Goal: Transaction & Acquisition: Purchase product/service

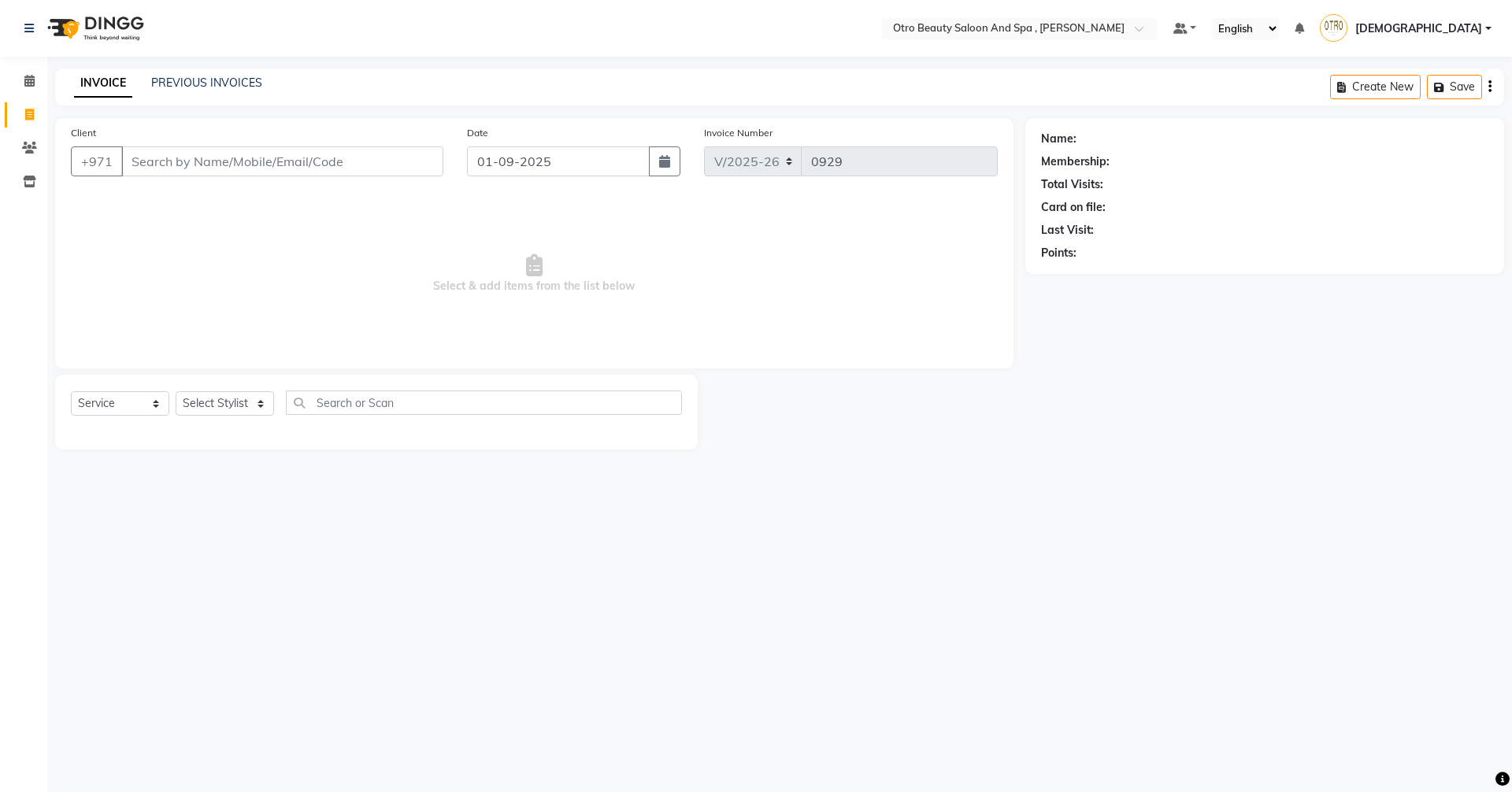
select select "8622"
select select "service"
type input "5037591951"
click at [391, 159] on span "Add Client" at bounding box center [403, 160] width 62 height 16
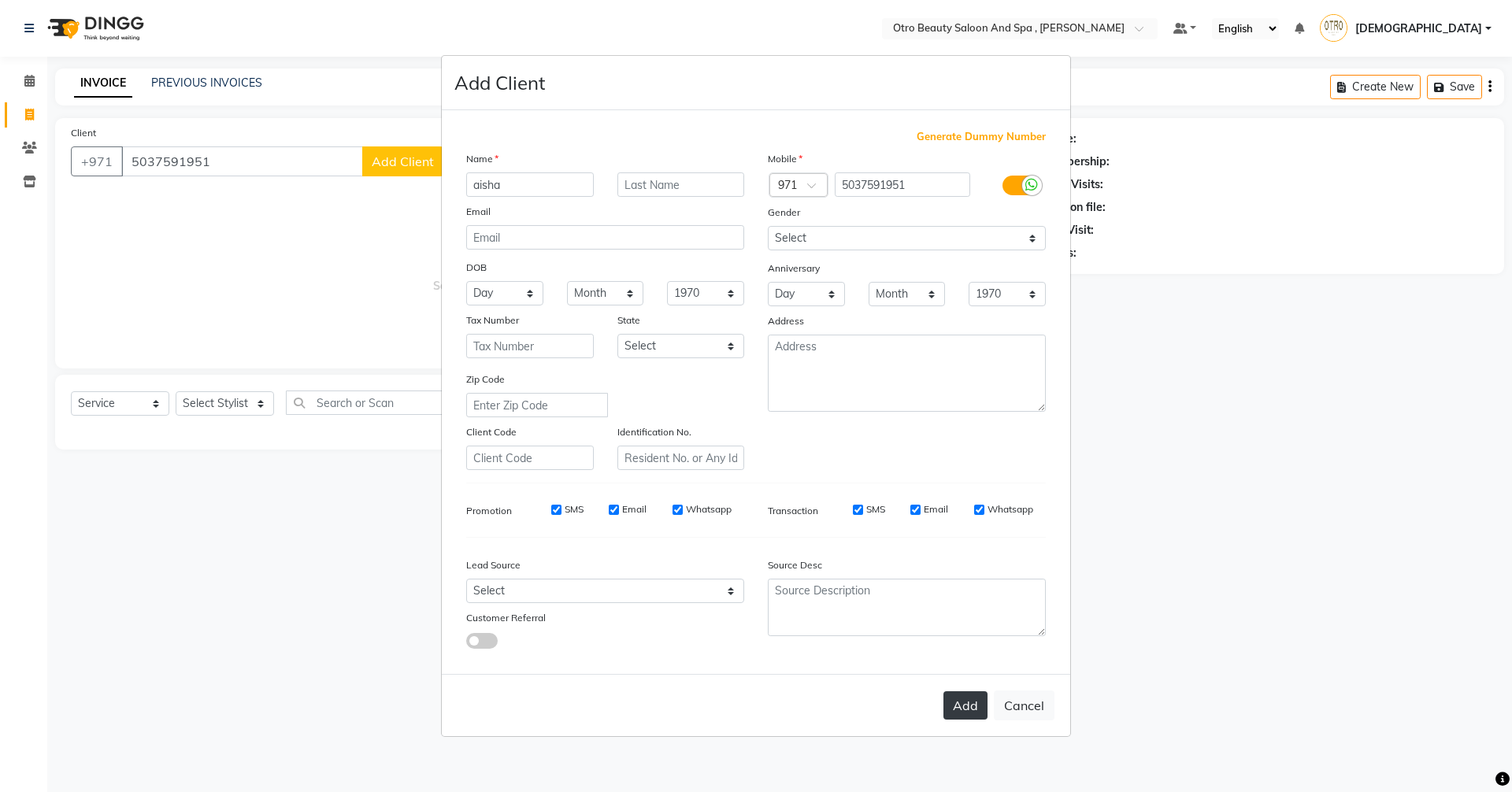
type input "aisha"
click at [959, 710] on button "Add" at bounding box center [966, 705] width 44 height 28
type input "50******51"
select select
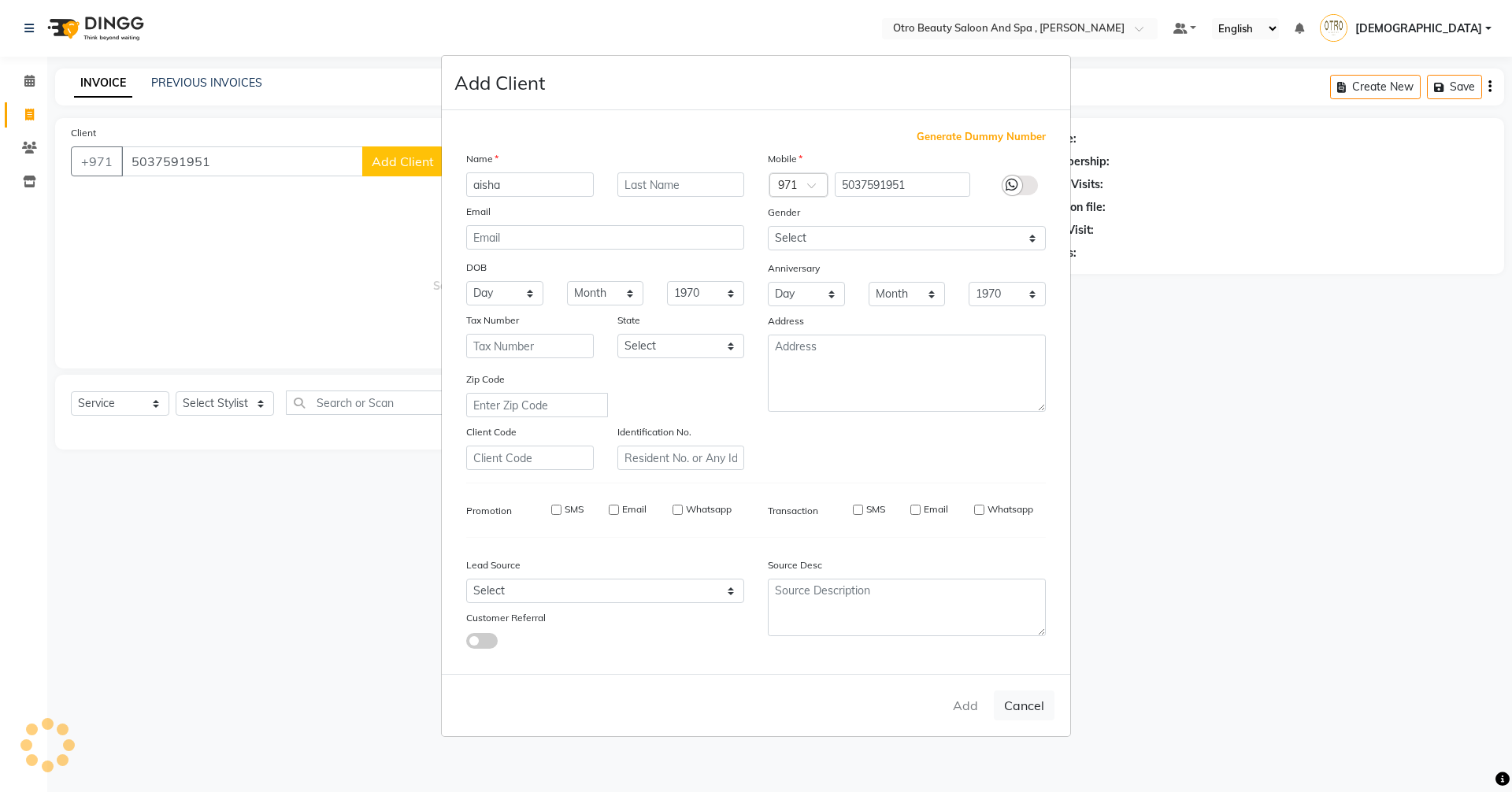
select select
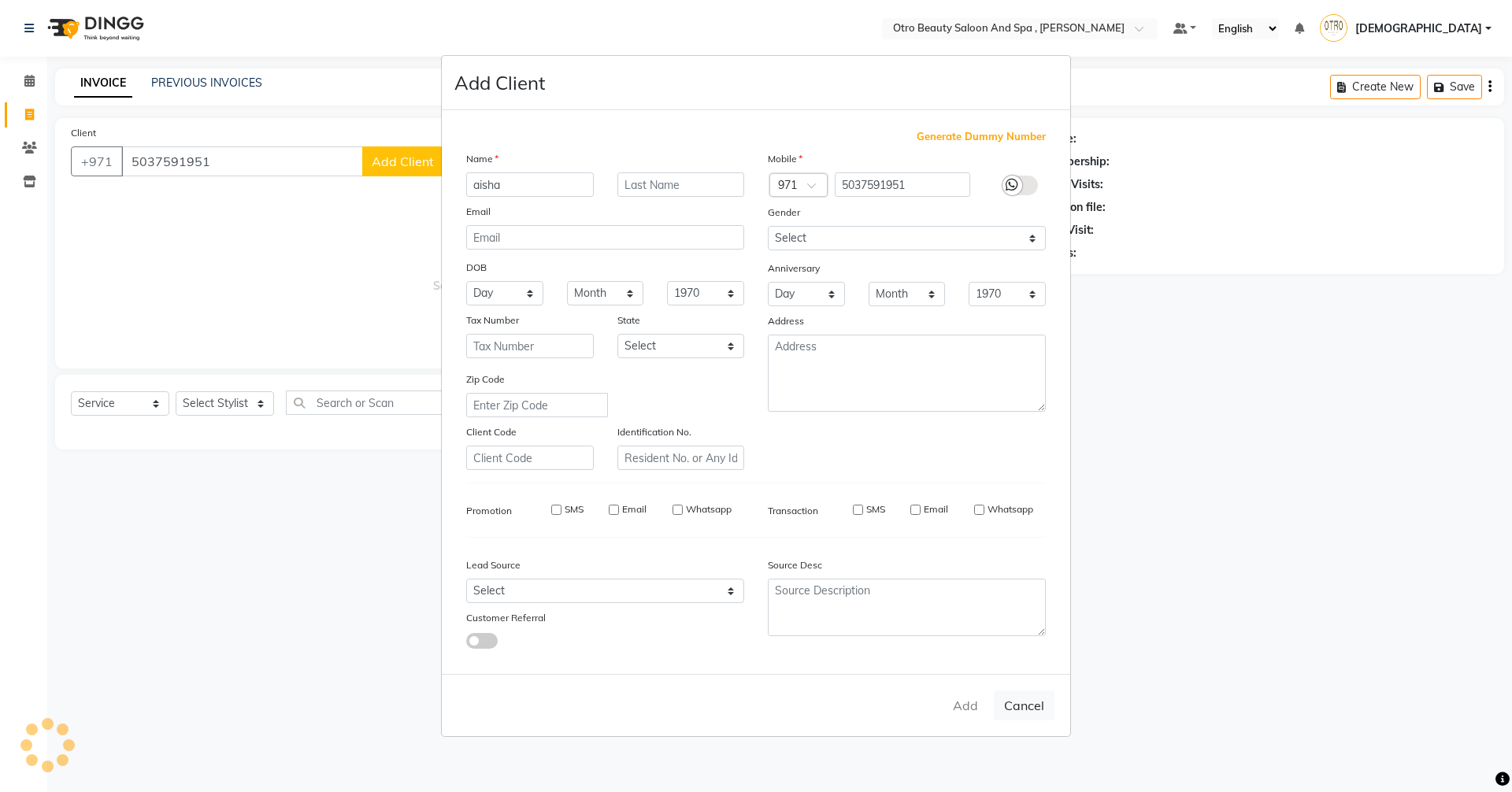
checkbox input "false"
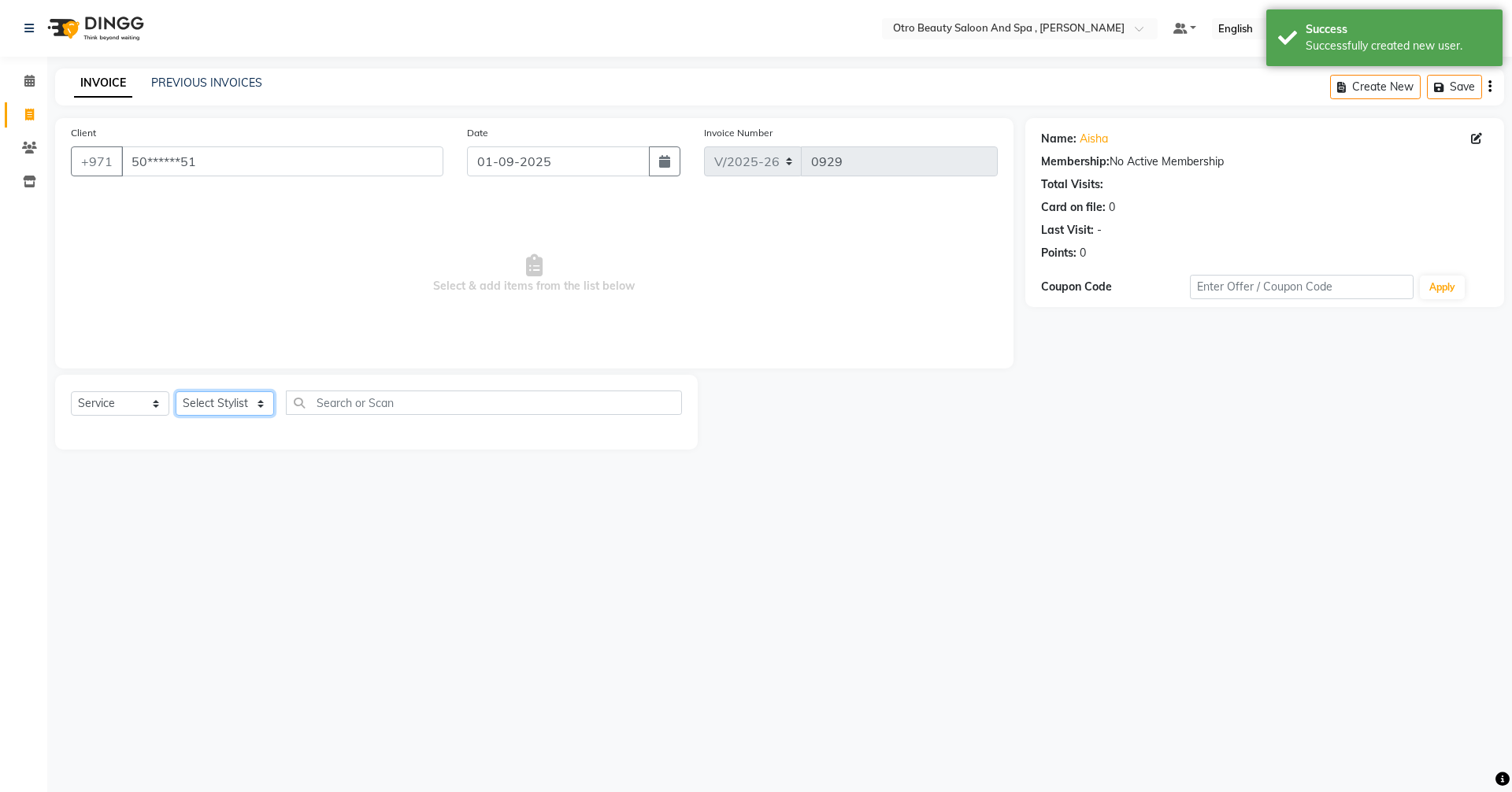
click at [259, 405] on select "Select Stylist [PERSON_NAME] [PERSON_NAME] Hera Karuna [PERSON_NAME] Mamita [PE…" at bounding box center [224, 403] width 98 height 25
click at [175, 391] on select "Select Stylist [PERSON_NAME] [PERSON_NAME] Hera Karuna [PERSON_NAME] Mamita [PE…" at bounding box center [224, 403] width 98 height 25
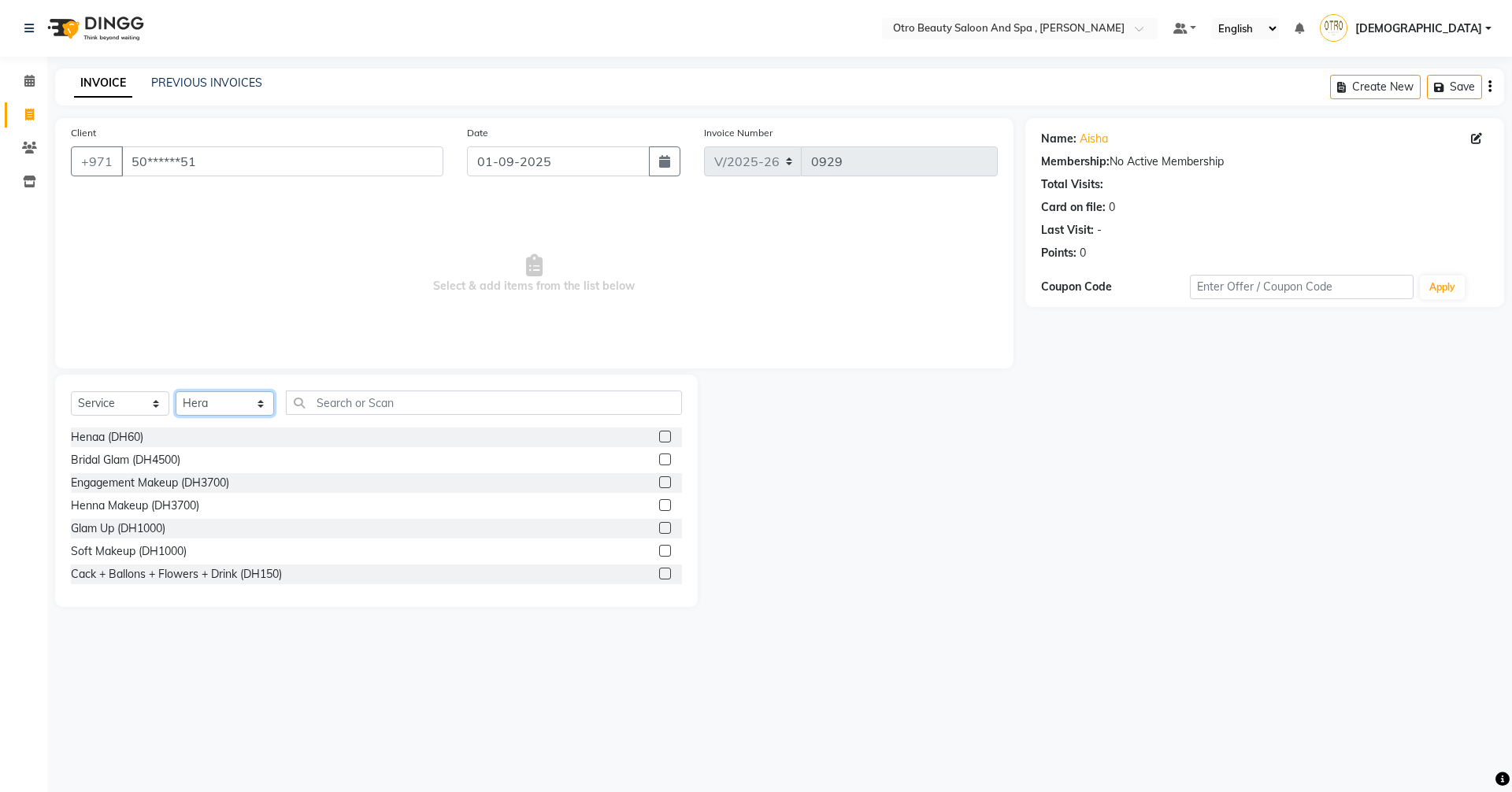
click at [258, 394] on select "Select Stylist [PERSON_NAME] [PERSON_NAME] Hera Karuna [PERSON_NAME] Mamita [PE…" at bounding box center [224, 403] width 98 height 25
select select "86185"
click at [175, 391] on select "Select Stylist [PERSON_NAME] [PERSON_NAME] Hera Karuna [PERSON_NAME] Mamita [PE…" at bounding box center [224, 403] width 98 height 25
click at [390, 404] on input "text" at bounding box center [484, 402] width 396 height 25
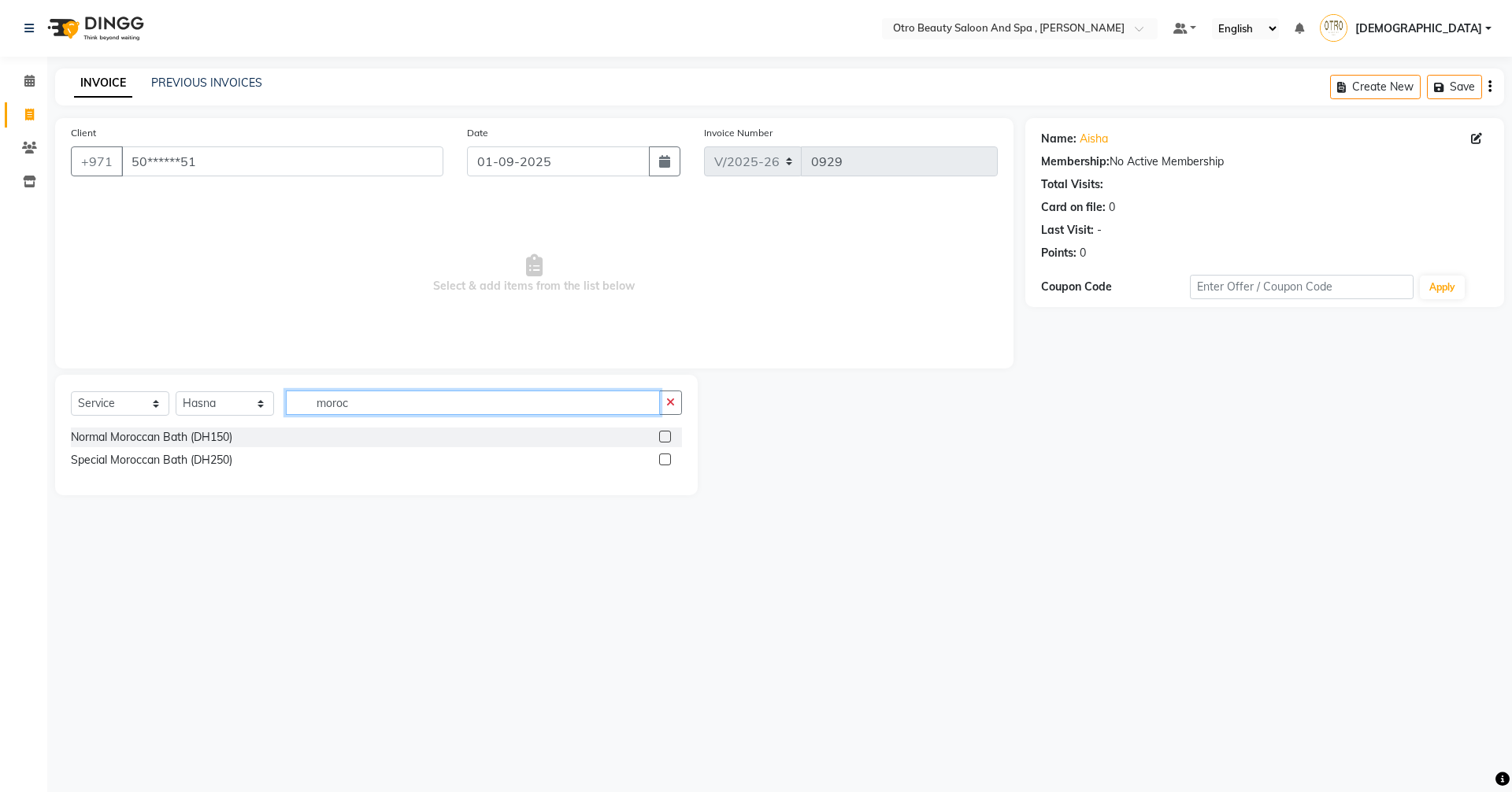
type input "moroc"
click at [663, 459] on label at bounding box center [665, 459] width 12 height 12
click at [663, 459] on input "checkbox" at bounding box center [664, 459] width 10 height 10
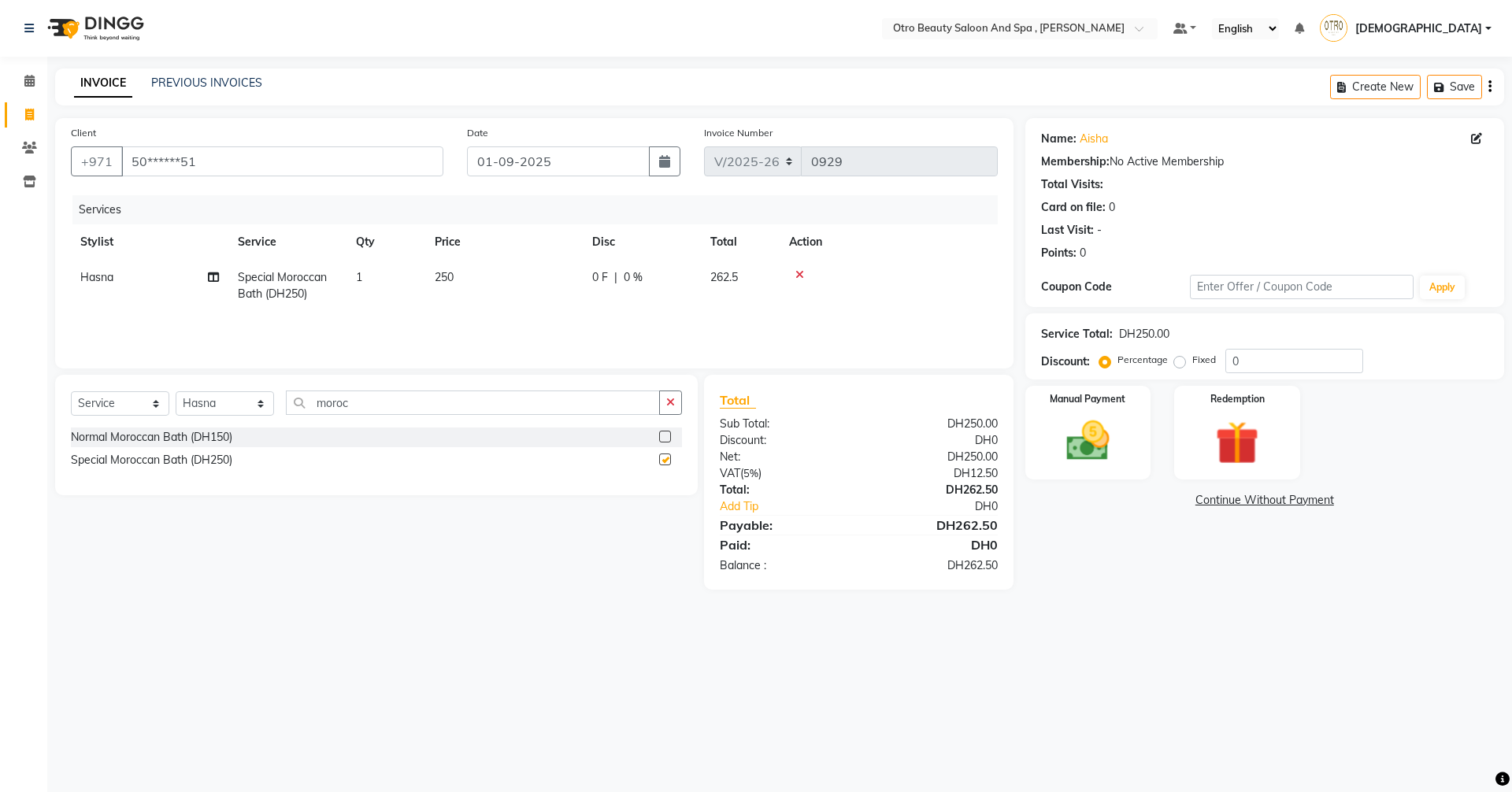
checkbox input "false"
click at [265, 407] on select "Select Stylist [PERSON_NAME] [PERSON_NAME] Hera Karuna [PERSON_NAME] Mamita [PE…" at bounding box center [224, 403] width 98 height 25
select select "86184"
click at [175, 391] on select "Select Stylist [PERSON_NAME] [PERSON_NAME] Hera Karuna [PERSON_NAME] Mamita [PE…" at bounding box center [224, 403] width 98 height 25
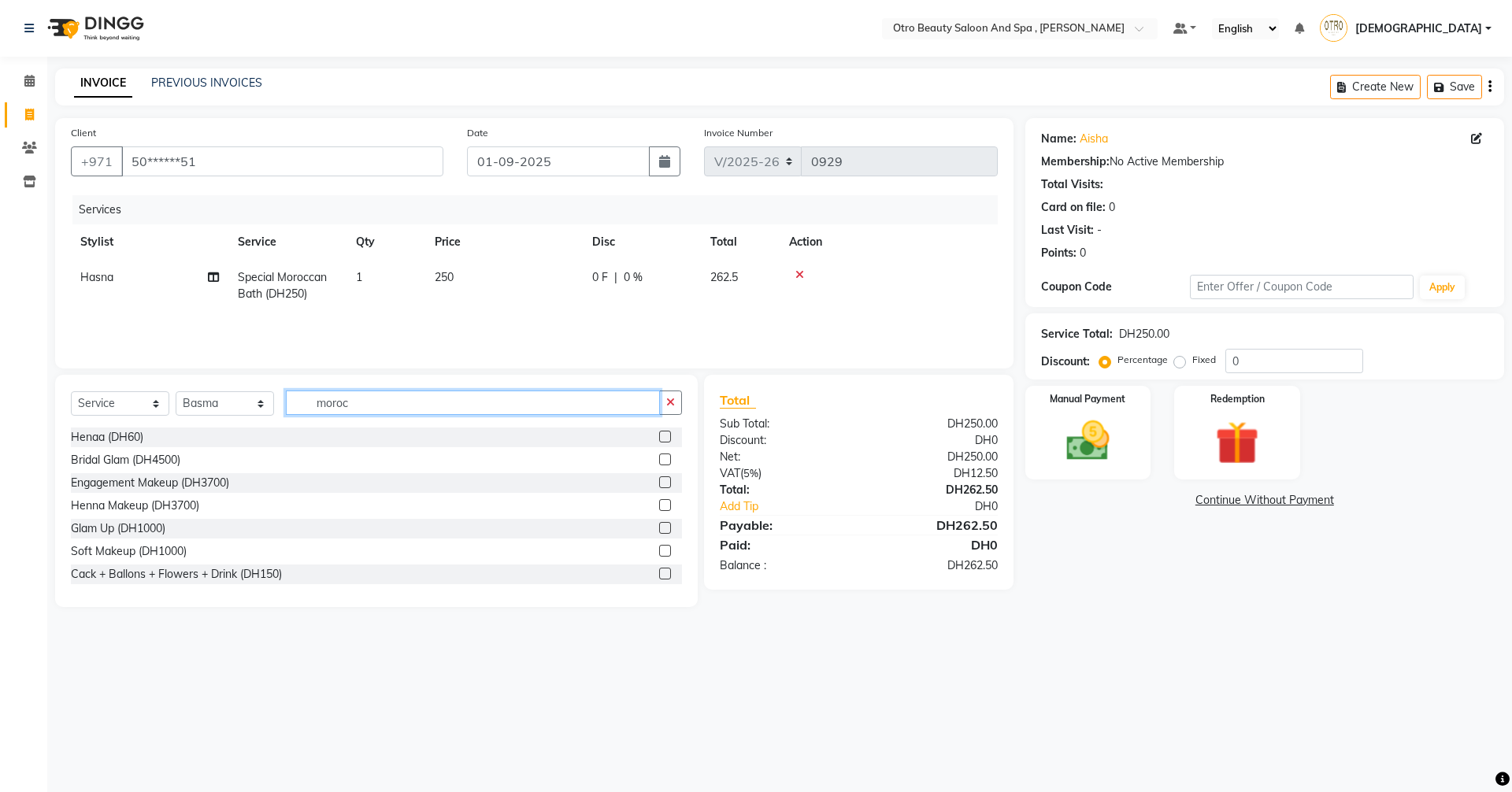
click at [442, 409] on input "moroc" at bounding box center [473, 402] width 374 height 25
type input "m"
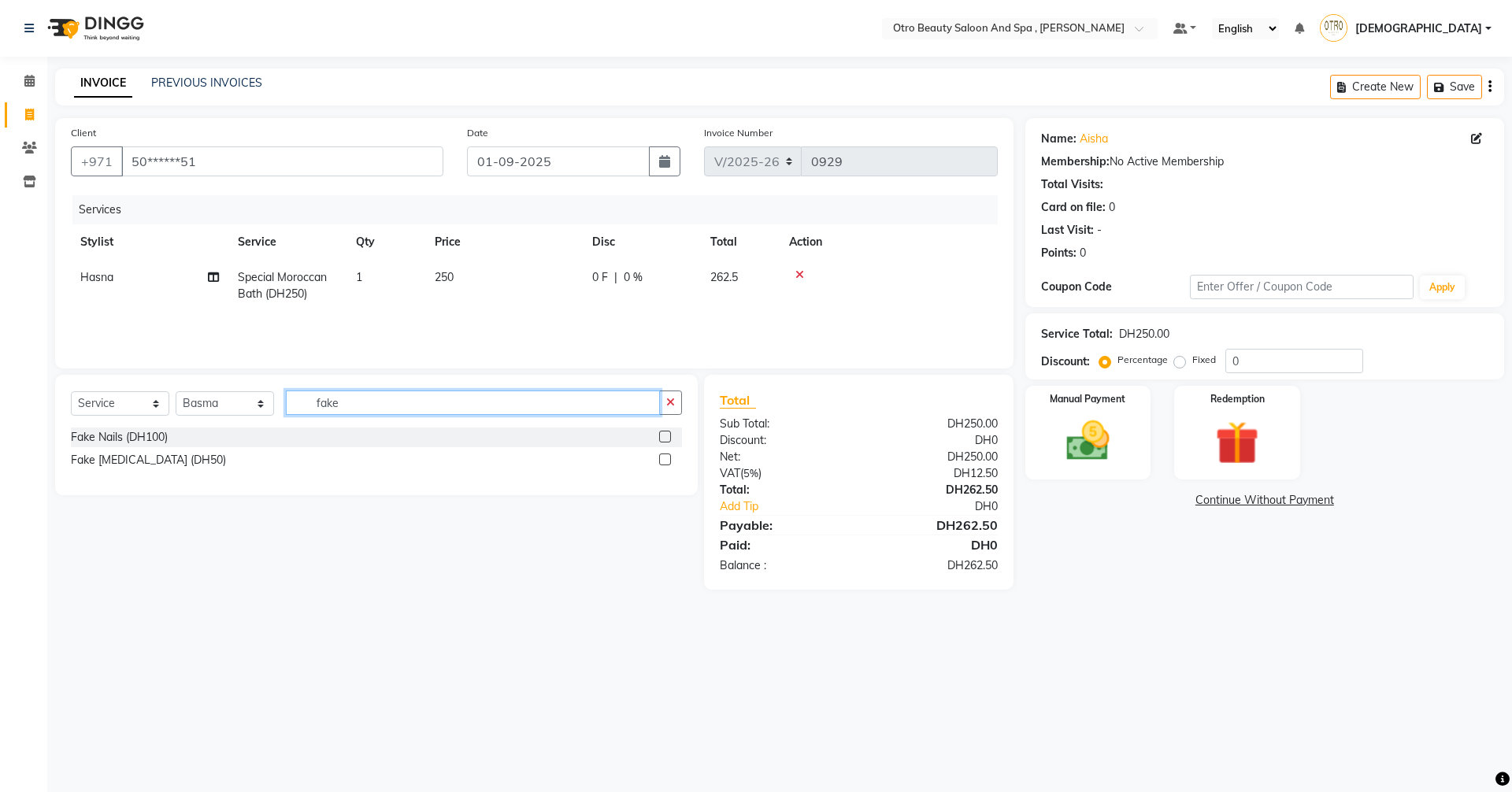
type input "fake"
click at [662, 435] on label at bounding box center [665, 436] width 12 height 12
click at [662, 435] on input "checkbox" at bounding box center [664, 436] width 10 height 10
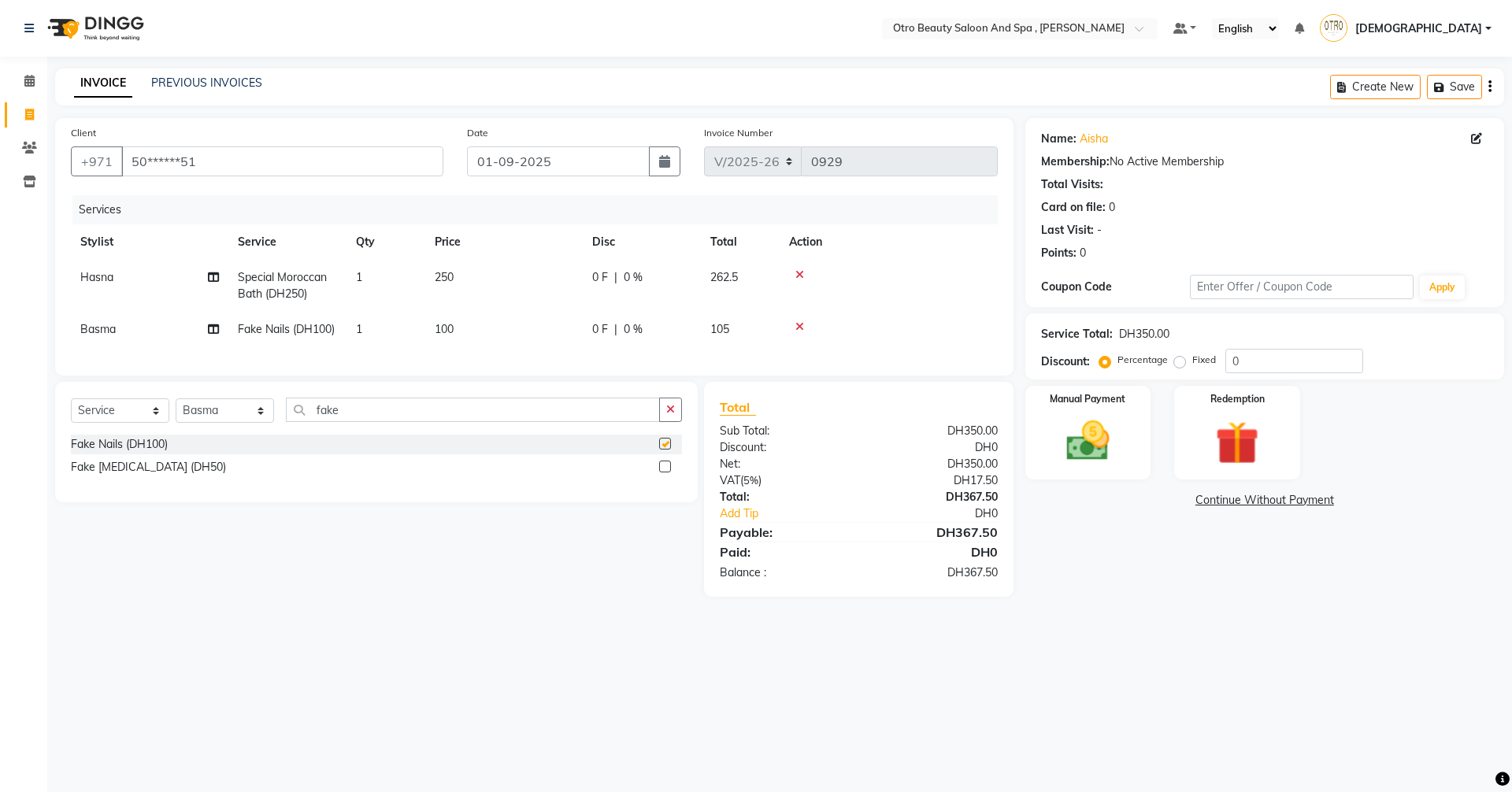
checkbox input "false"
click at [361, 422] on input "fake" at bounding box center [473, 410] width 374 height 25
type input "f"
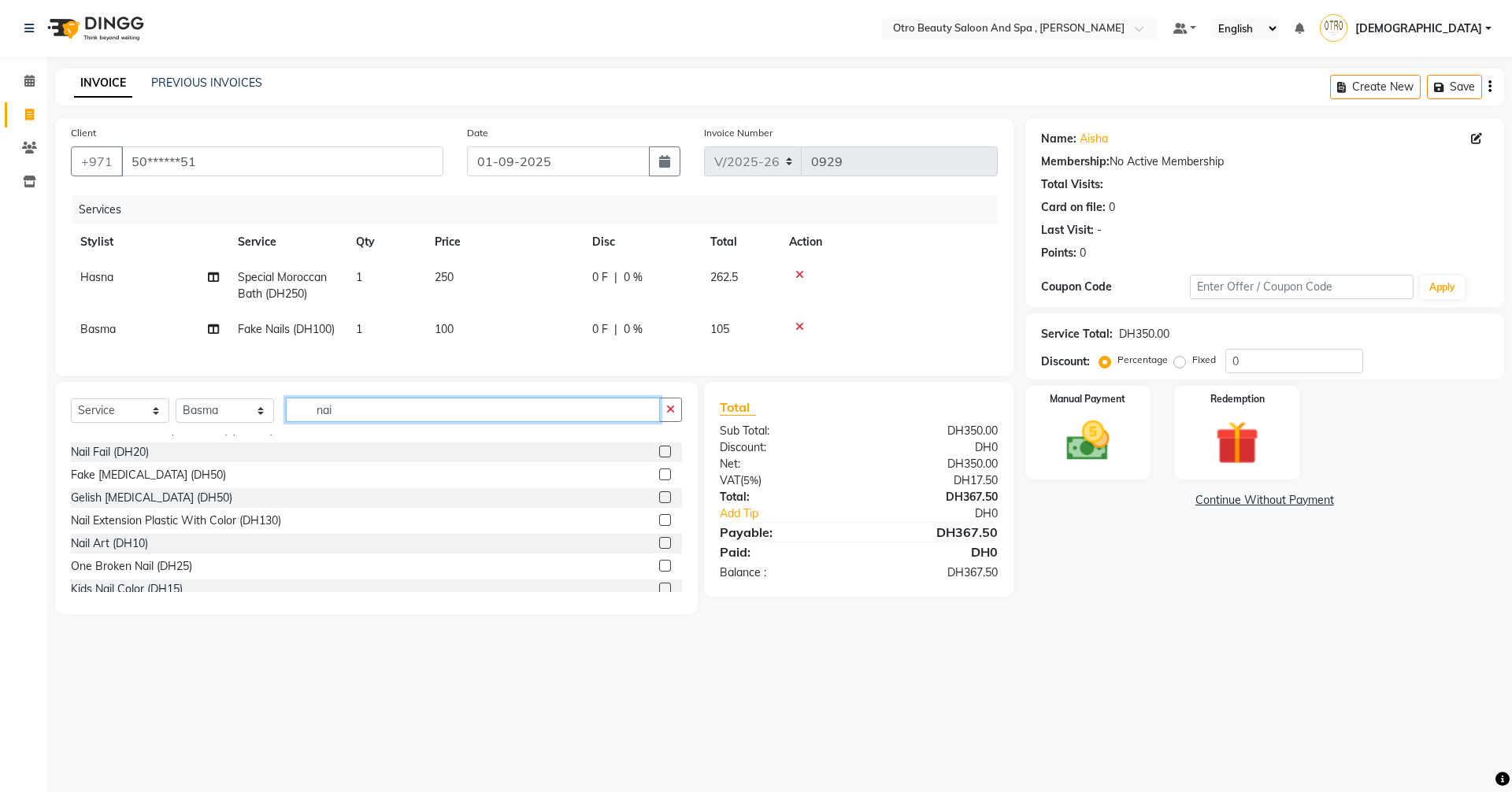
scroll to position [162, 0]
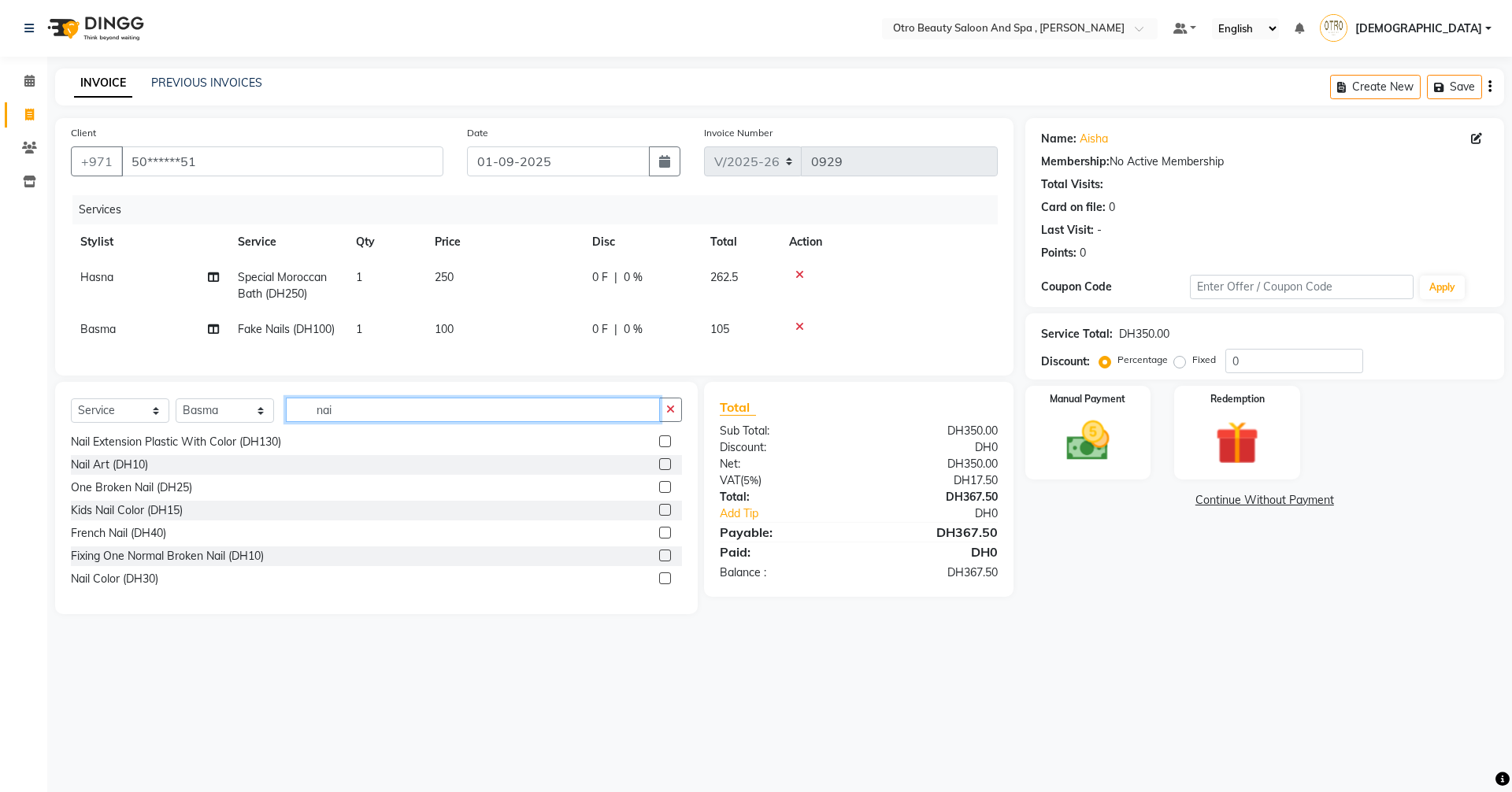
type input "nai"
click at [659, 584] on label at bounding box center [665, 578] width 12 height 12
click at [659, 584] on input "checkbox" at bounding box center [664, 578] width 10 height 10
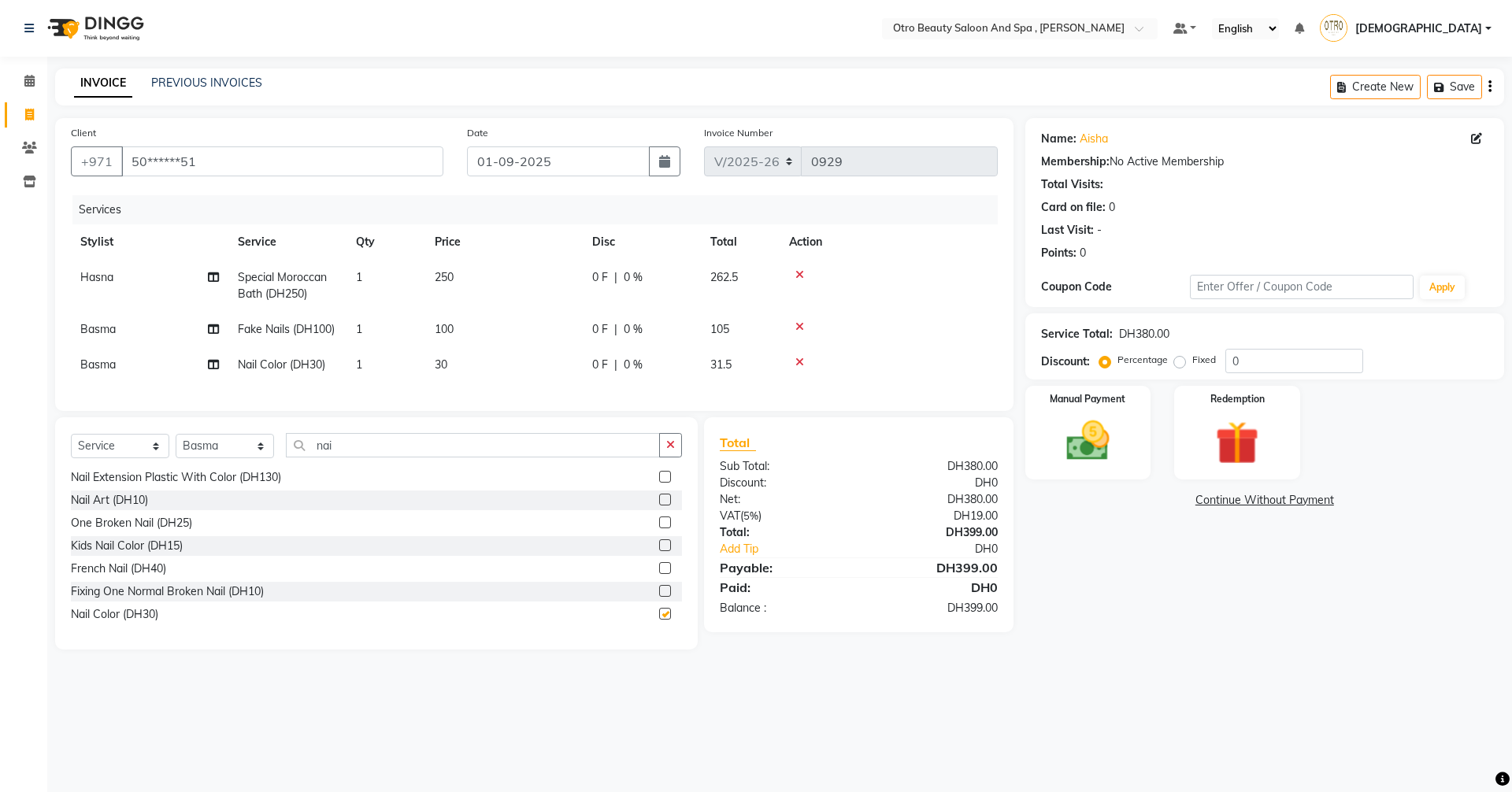
checkbox input "false"
click at [1101, 440] on img at bounding box center [1087, 441] width 73 height 52
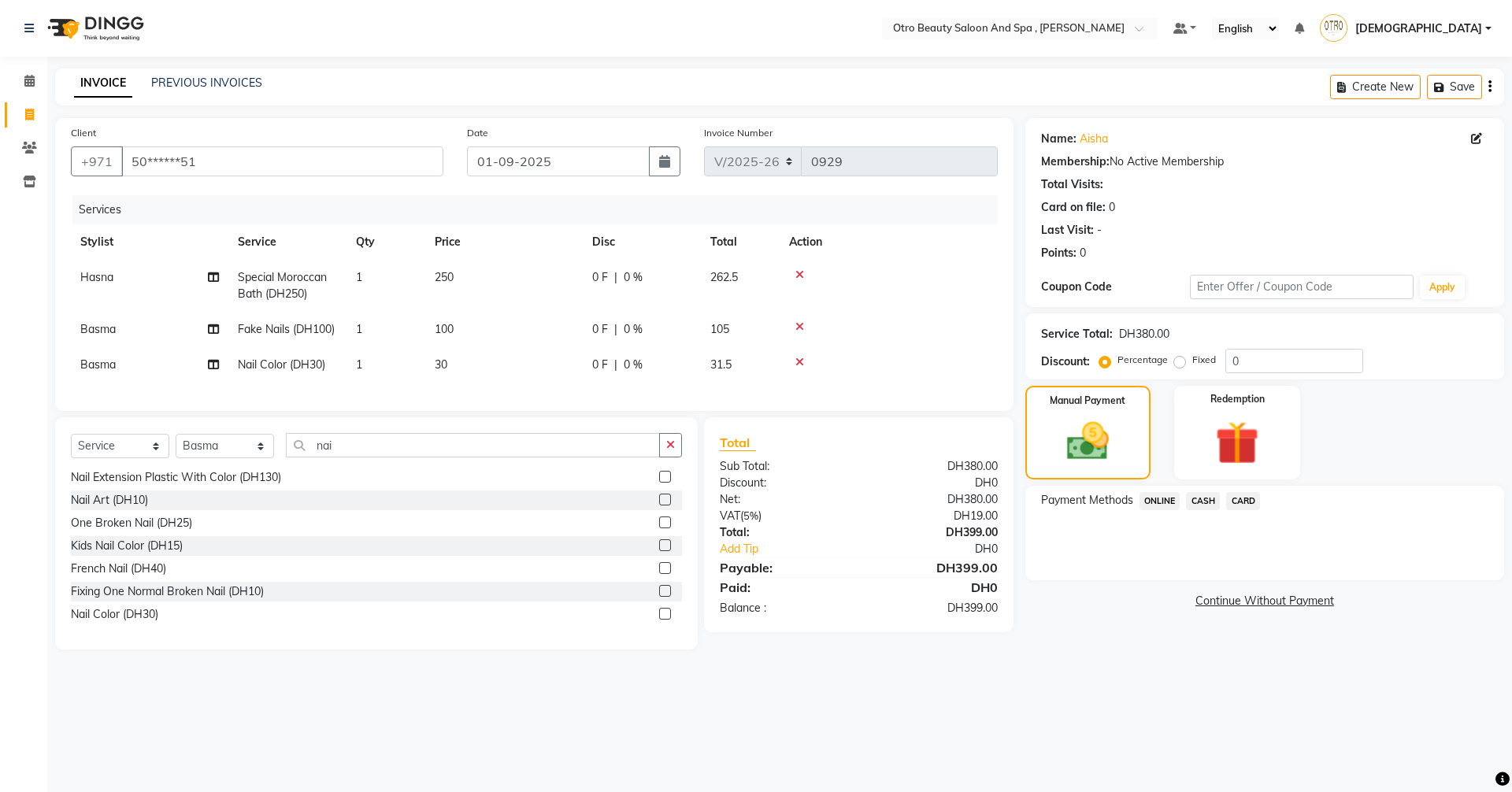
click at [1240, 503] on span "CARD" at bounding box center [1242, 501] width 34 height 18
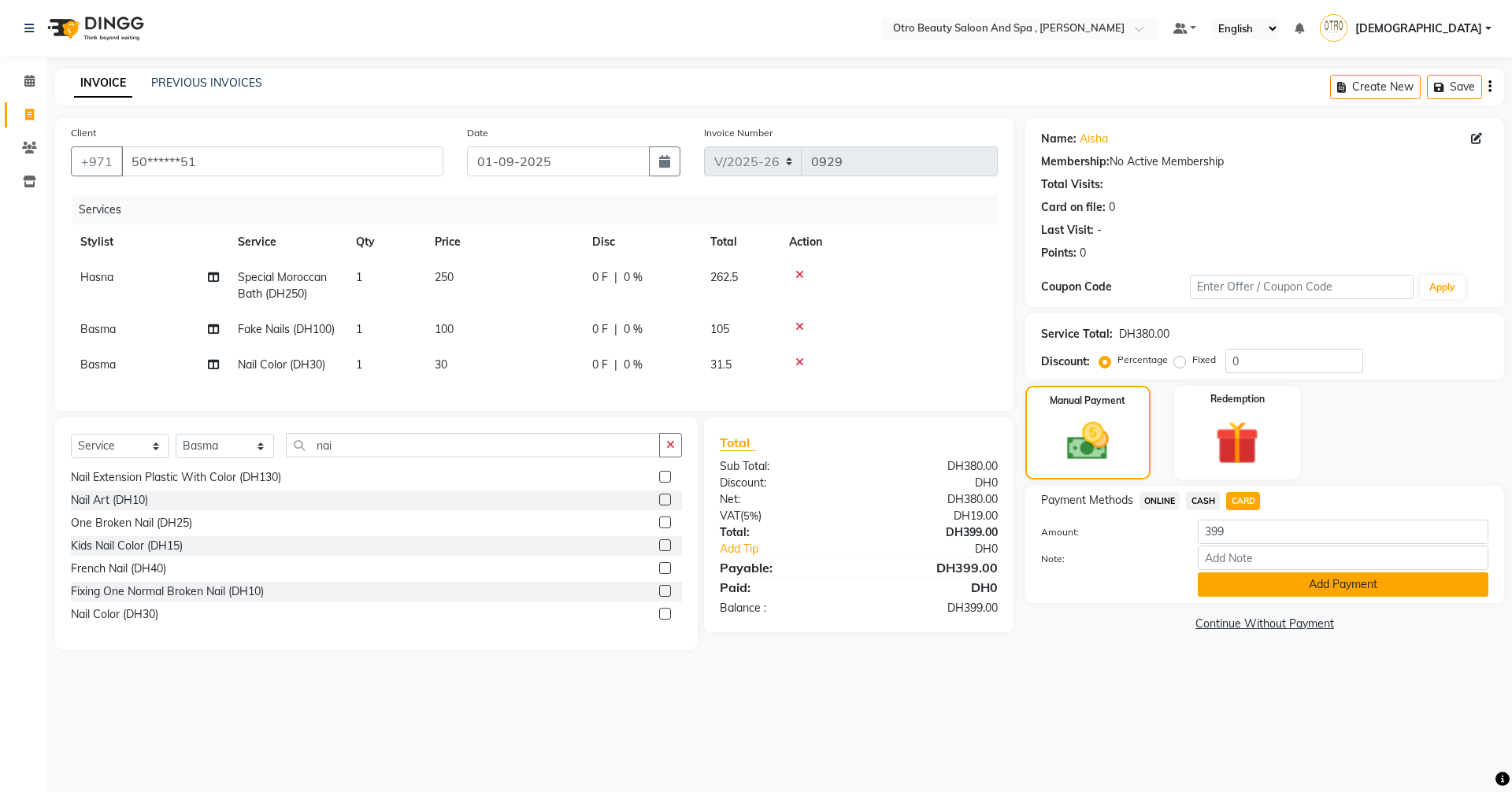
click at [1290, 584] on button "Add Payment" at bounding box center [1342, 584] width 291 height 25
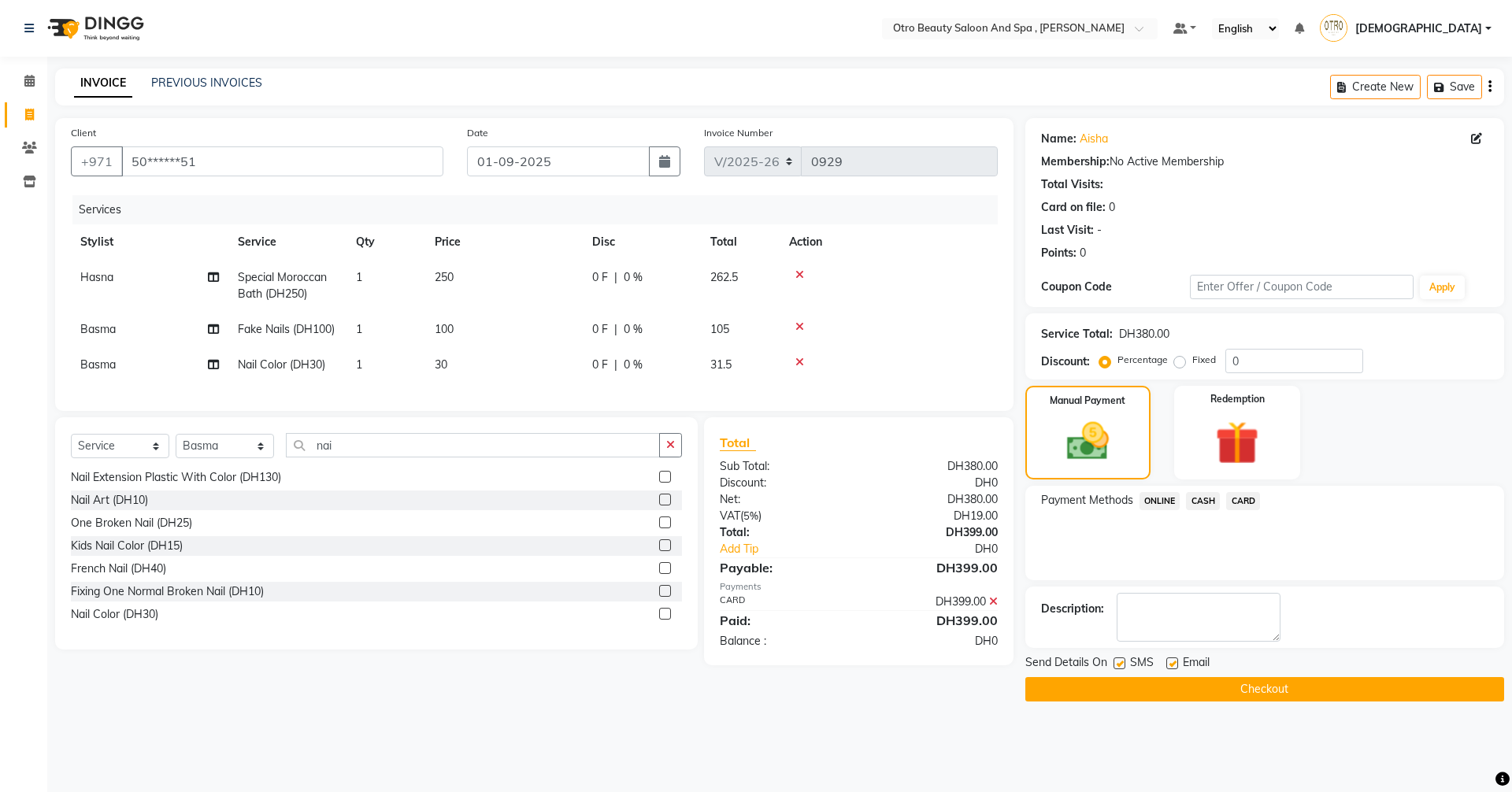
click at [1256, 686] on button "Checkout" at bounding box center [1264, 688] width 479 height 25
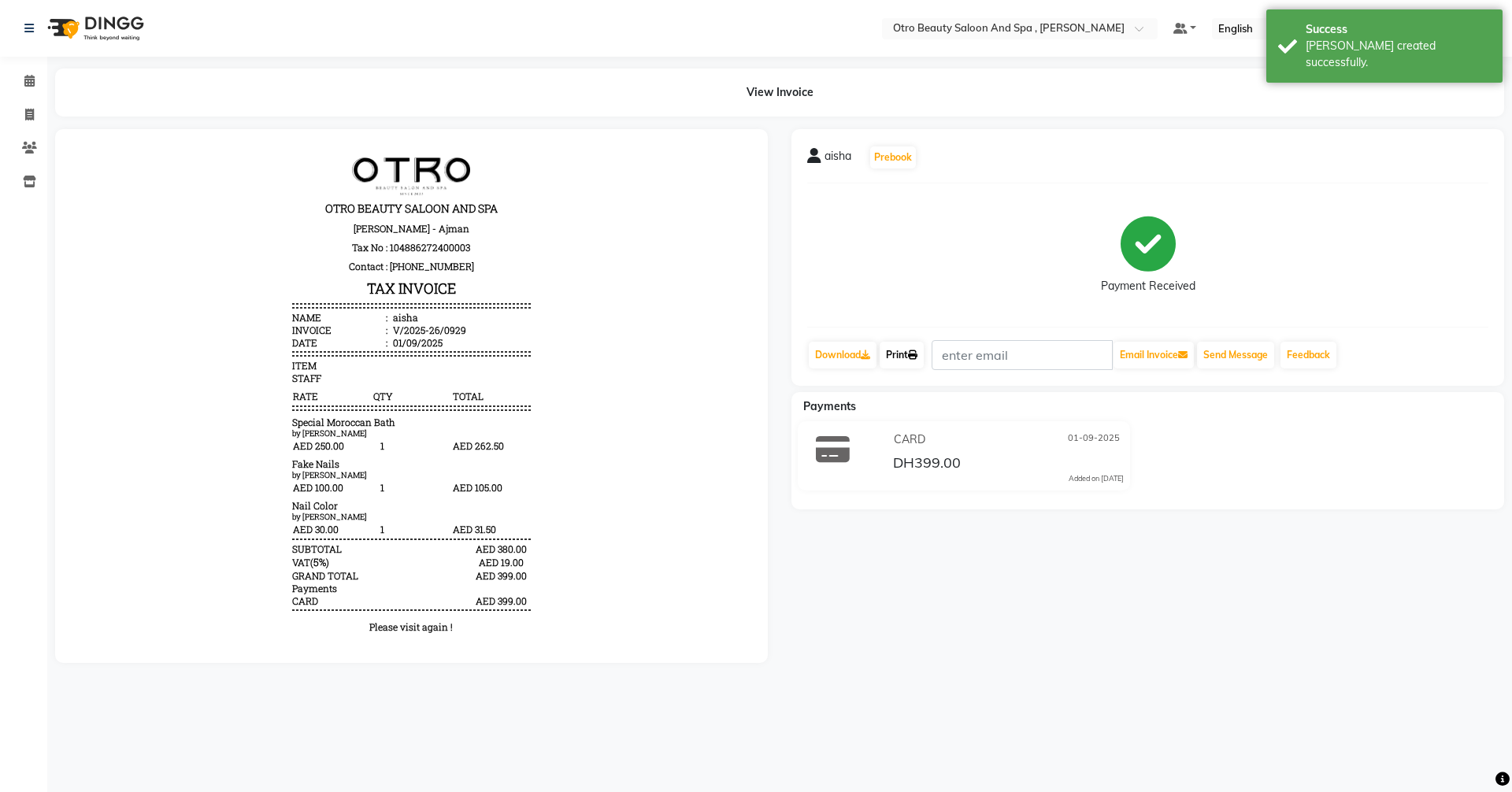
click at [899, 359] on link "Print" at bounding box center [901, 355] width 44 height 27
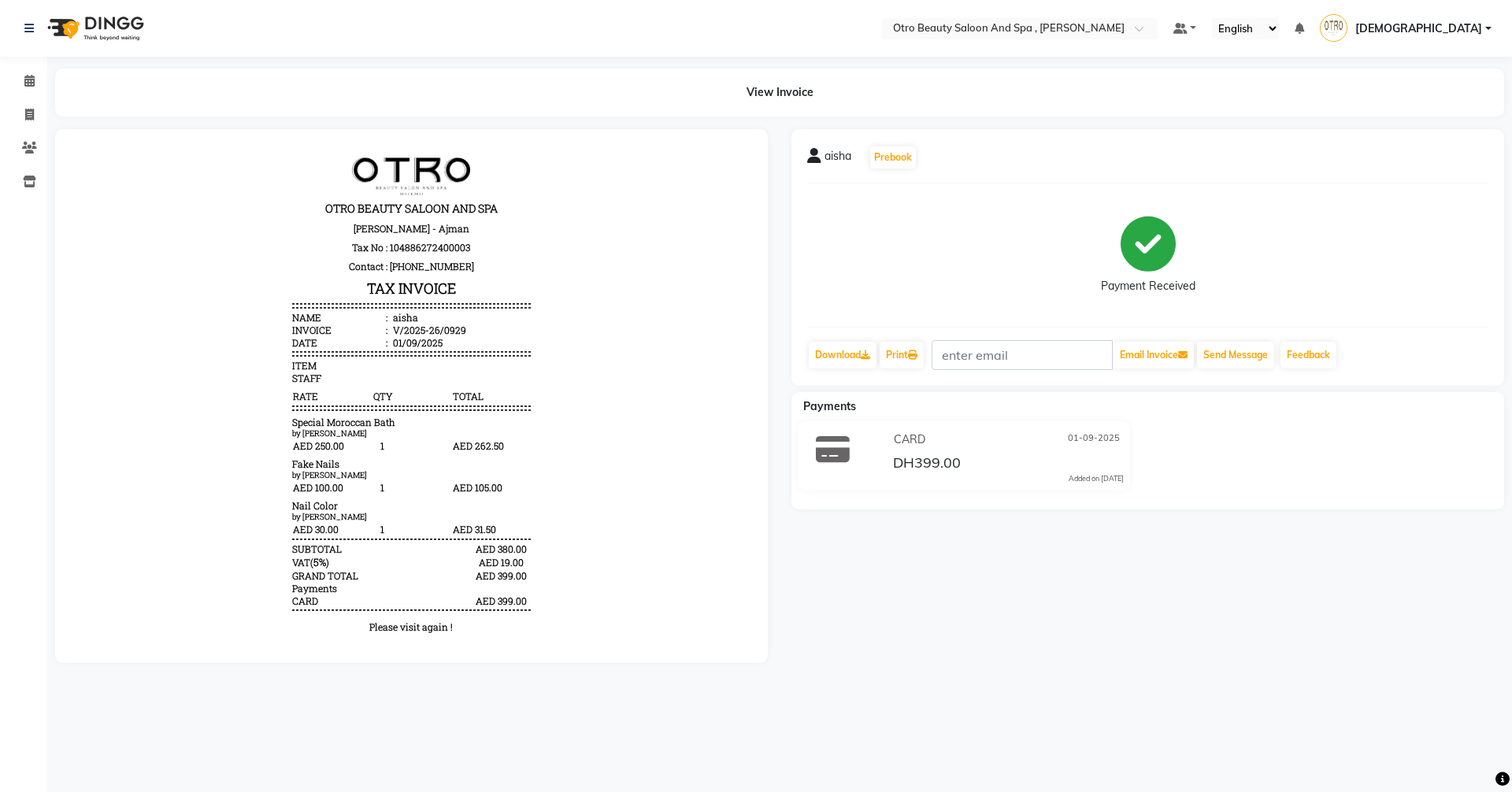
select select "8622"
select select "service"
